Goal: Task Accomplishment & Management: Manage account settings

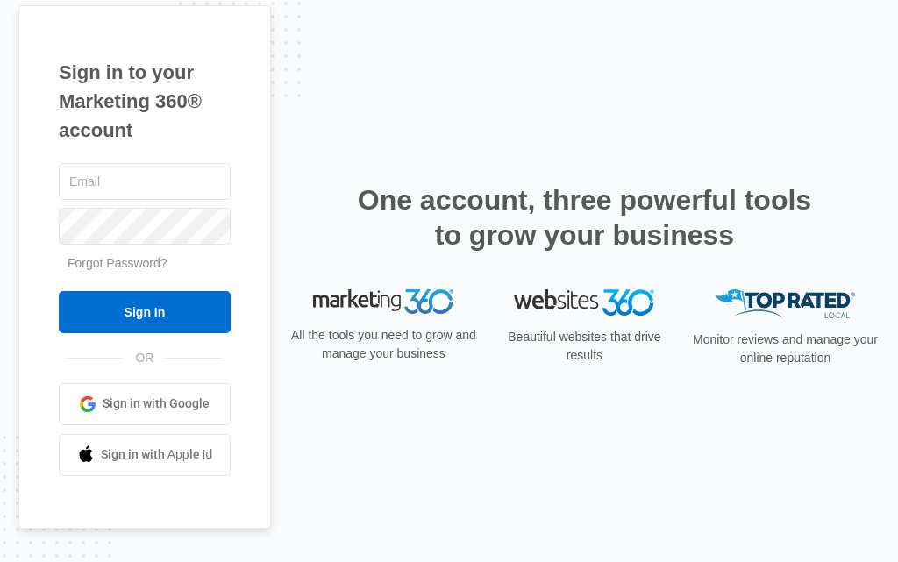
click at [82, 162] on div at bounding box center [145, 182] width 172 height 44
click at [116, 179] on input "text" at bounding box center [145, 181] width 172 height 37
click at [101, 195] on input "text" at bounding box center [145, 181] width 172 height 37
type input "[EMAIL_ADDRESS][DOMAIN_NAME]"
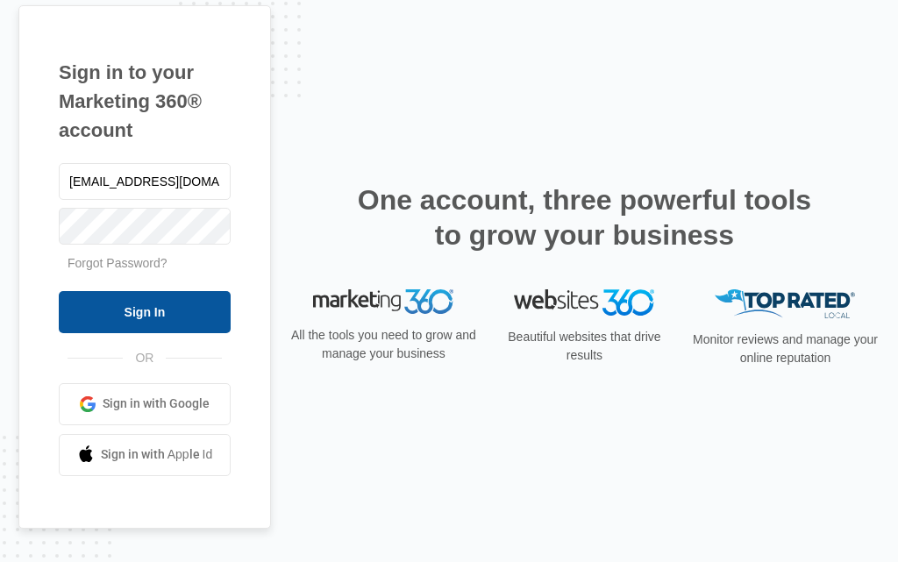
click at [110, 320] on input "Sign In" at bounding box center [145, 312] width 172 height 42
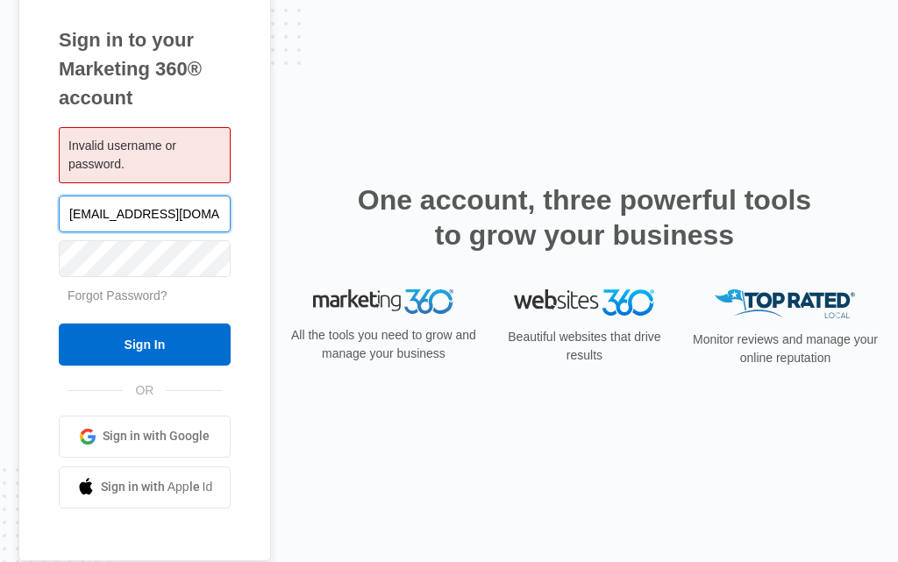
click at [178, 208] on input "[EMAIL_ADDRESS][DOMAIN_NAME]" at bounding box center [145, 213] width 172 height 37
paste input "businesssolutions"
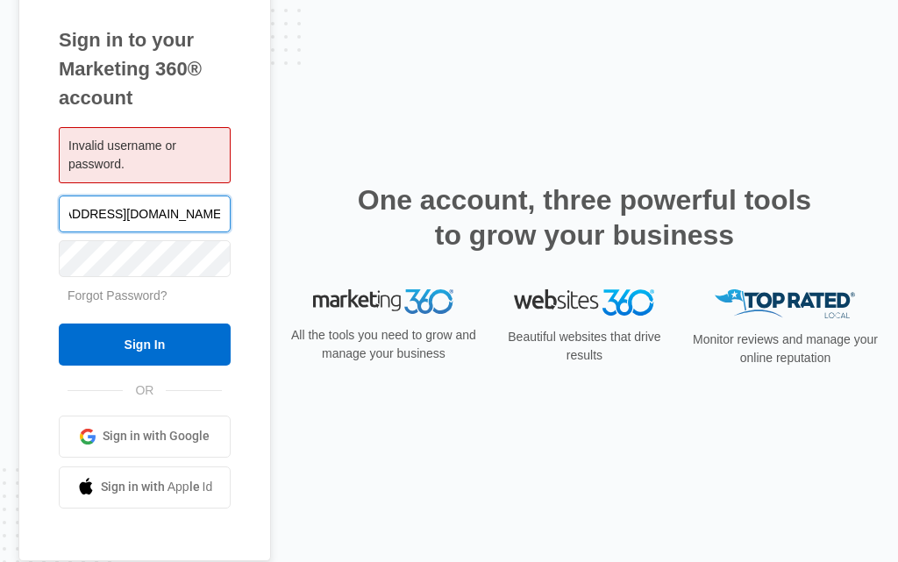
type input "[EMAIL_ADDRESS][DOMAIN_NAME]"
click at [312, 249] on div "One account, three powerful tools to grow your business" at bounding box center [584, 235] width 590 height 107
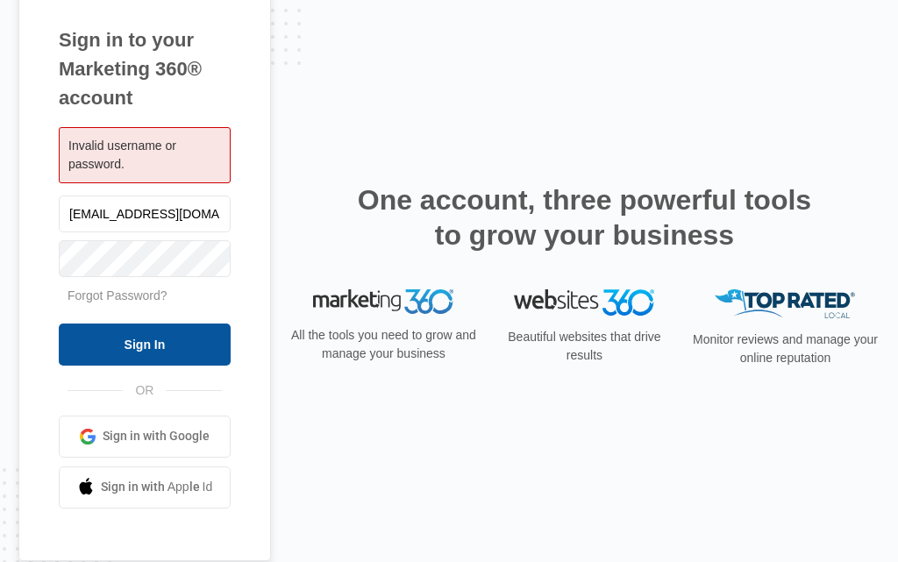
click at [163, 356] on input "Sign In" at bounding box center [145, 344] width 172 height 42
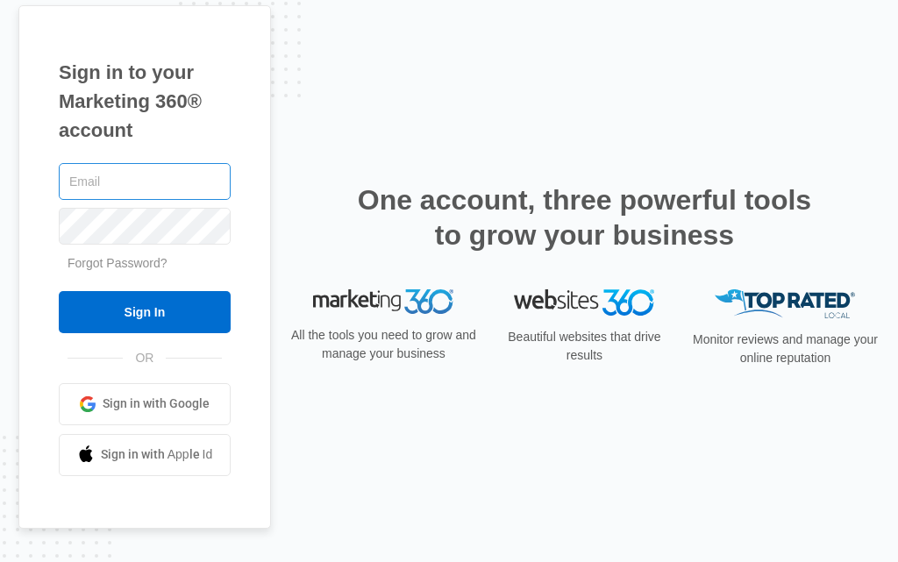
drag, startPoint x: 0, startPoint y: 0, endPoint x: 130, endPoint y: 183, distance: 224.5
click at [130, 183] on input "text" at bounding box center [145, 181] width 172 height 37
type input "[EMAIL_ADDRESS][DOMAIN_NAME]"
click at [586, 373] on div "Beautiful websites that drive results" at bounding box center [584, 334] width 188 height 90
click at [237, 292] on div "Sign in to your Marketing 360® account [EMAIL_ADDRESS][DOMAIN_NAME] Forgot Pass…" at bounding box center [144, 266] width 252 height 523
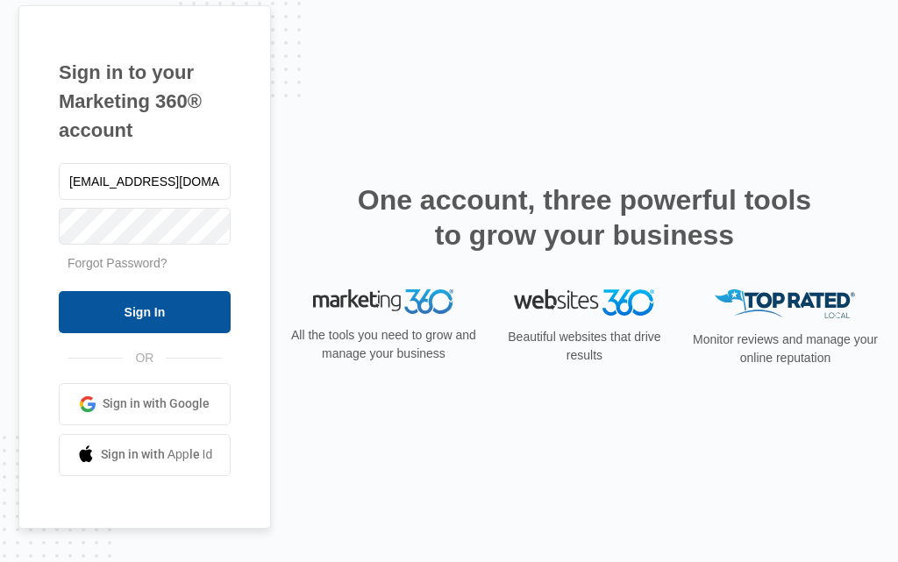
click at [224, 302] on input "Sign In" at bounding box center [145, 312] width 172 height 42
